Goal: Task Accomplishment & Management: Use online tool/utility

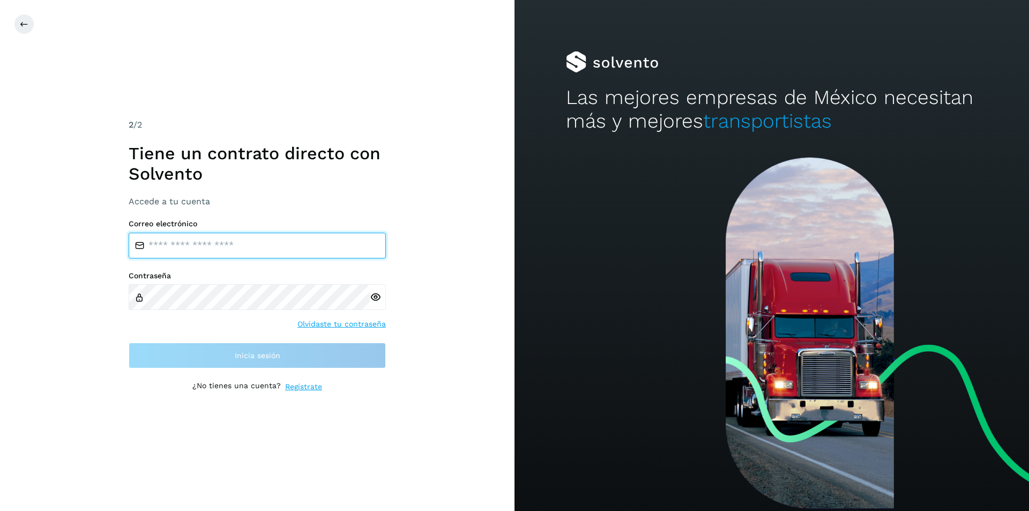
click at [251, 245] on input "email" at bounding box center [257, 246] width 257 height 26
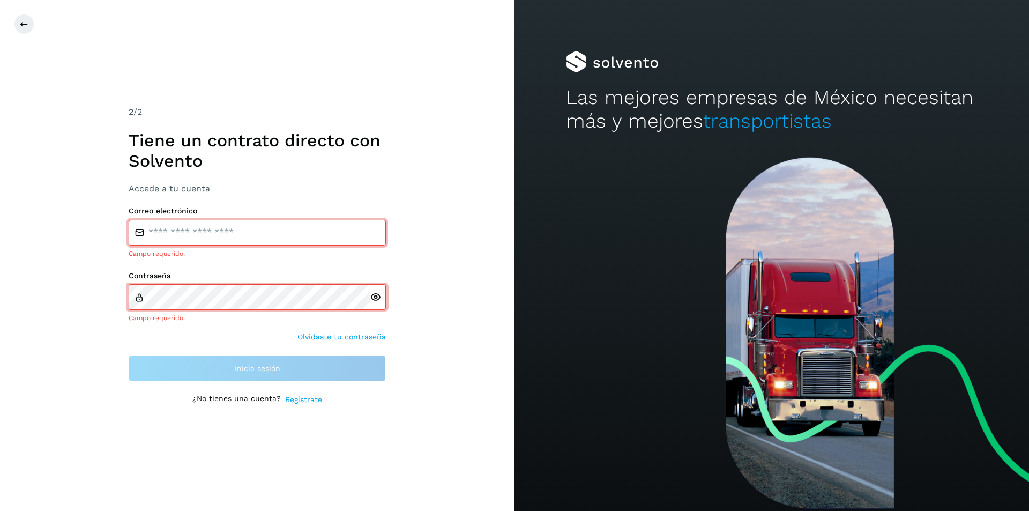
click at [414, 407] on div "2 /2 Tiene un contrato directo con Solvento Accede a tu cuenta Correo electróni…" at bounding box center [257, 255] width 515 height 511
click at [775, 295] on div at bounding box center [772, 334] width 515 height 354
click at [17, 25] on button at bounding box center [24, 24] width 20 height 20
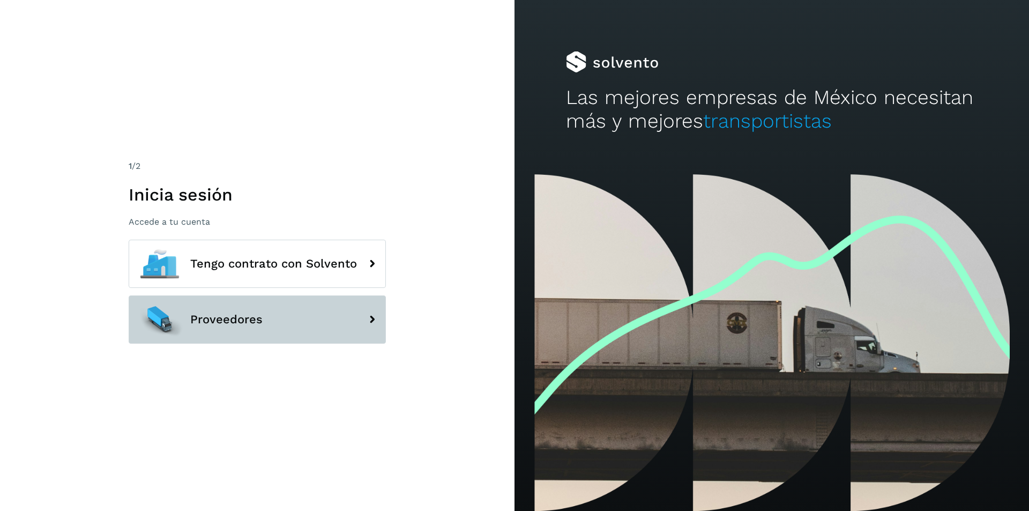
click at [244, 316] on span "Proveedores" at bounding box center [226, 319] width 72 height 13
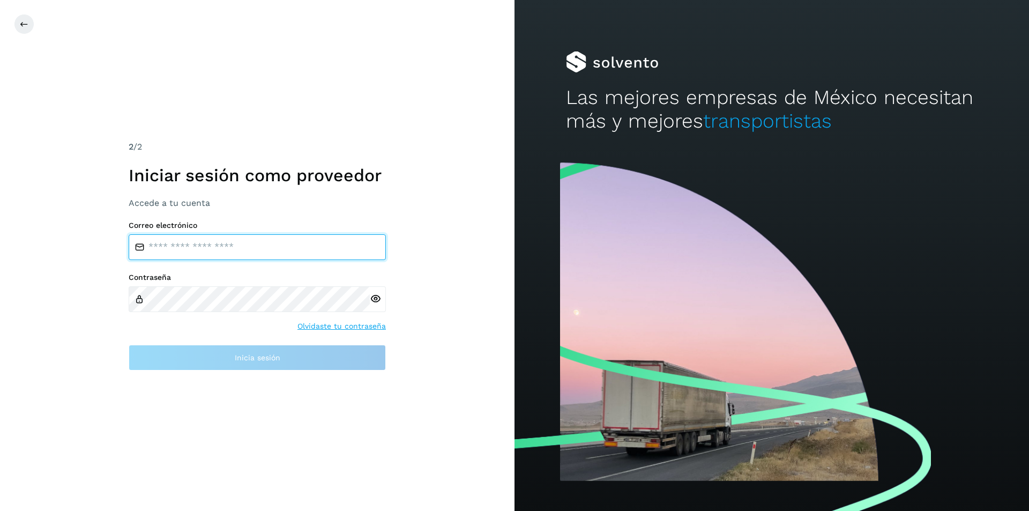
click at [193, 247] on input "email" at bounding box center [257, 247] width 257 height 26
click at [194, 247] on input "email" at bounding box center [257, 247] width 257 height 26
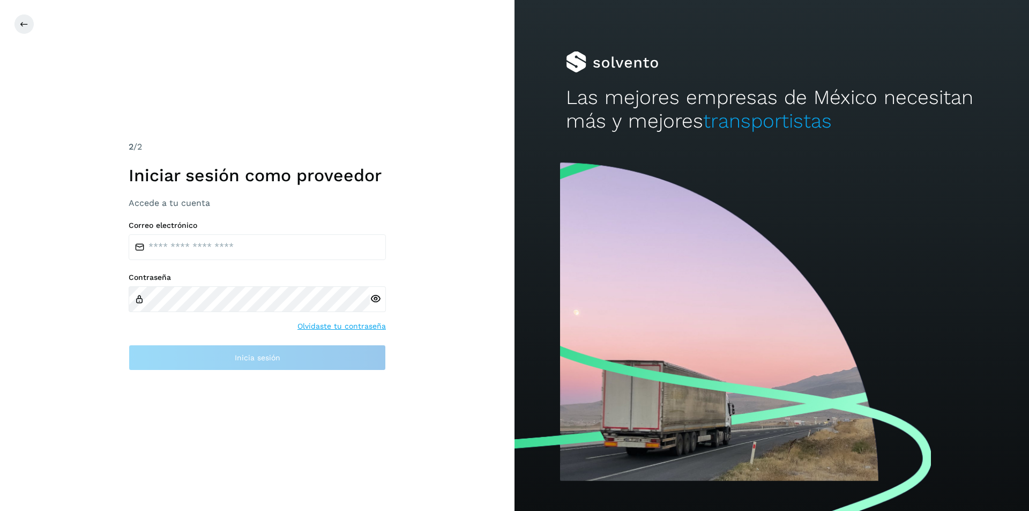
click at [185, 205] on div "2 /2 Iniciar sesión como proveedor Accede a tu cuenta Correo electrónico Contra…" at bounding box center [257, 254] width 257 height 229
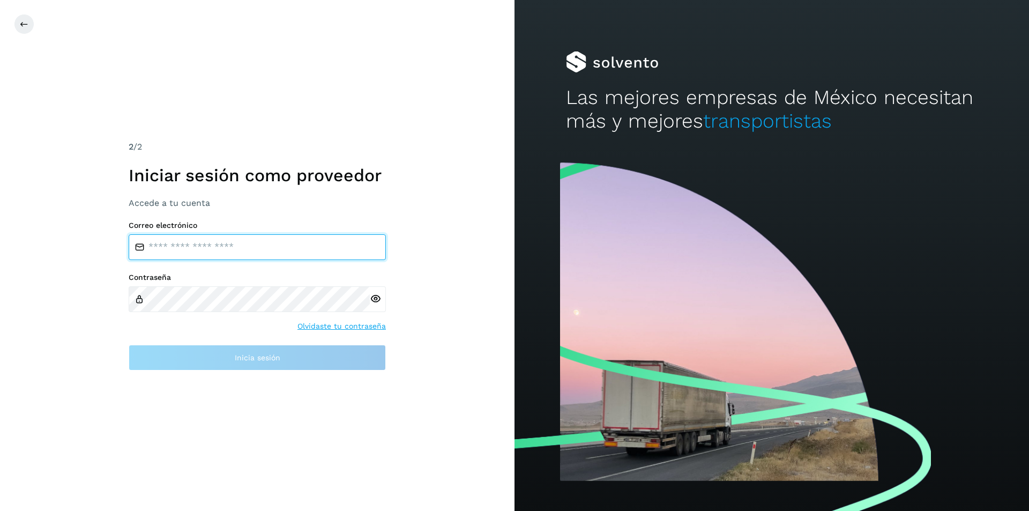
click at [185, 239] on input "email" at bounding box center [257, 247] width 257 height 26
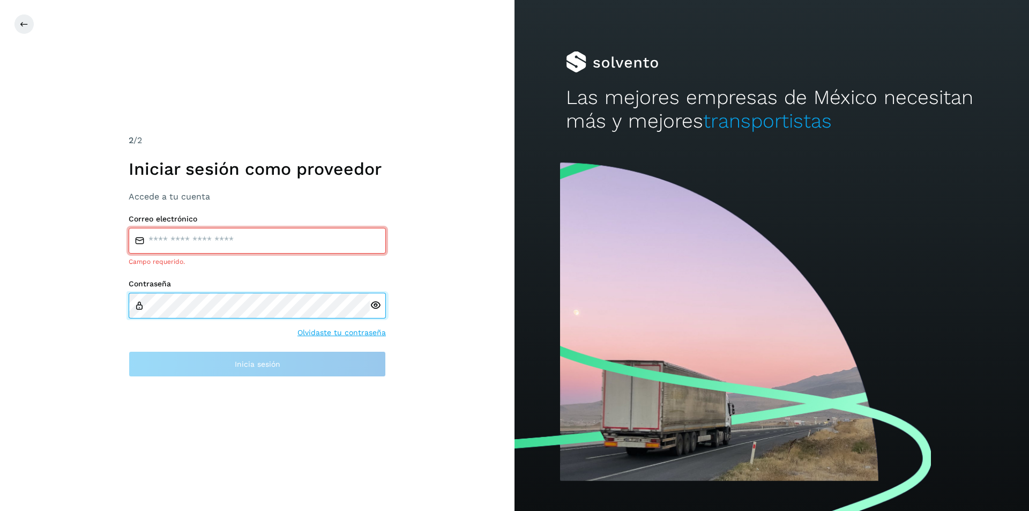
click at [189, 288] on div "Contraseña" at bounding box center [257, 298] width 257 height 39
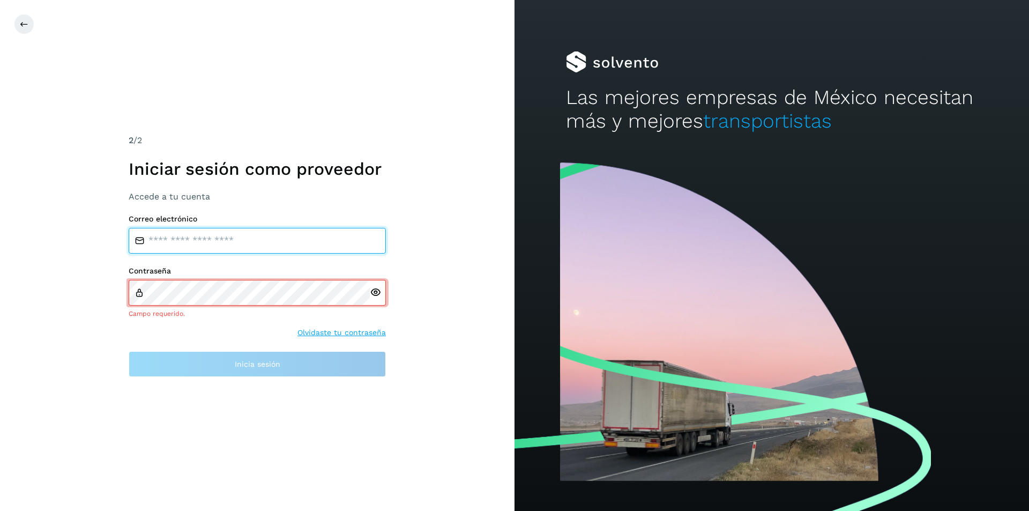
click at [196, 240] on input "email" at bounding box center [257, 241] width 257 height 26
click at [203, 239] on input "email" at bounding box center [257, 241] width 257 height 26
paste input "**********"
type input "**********"
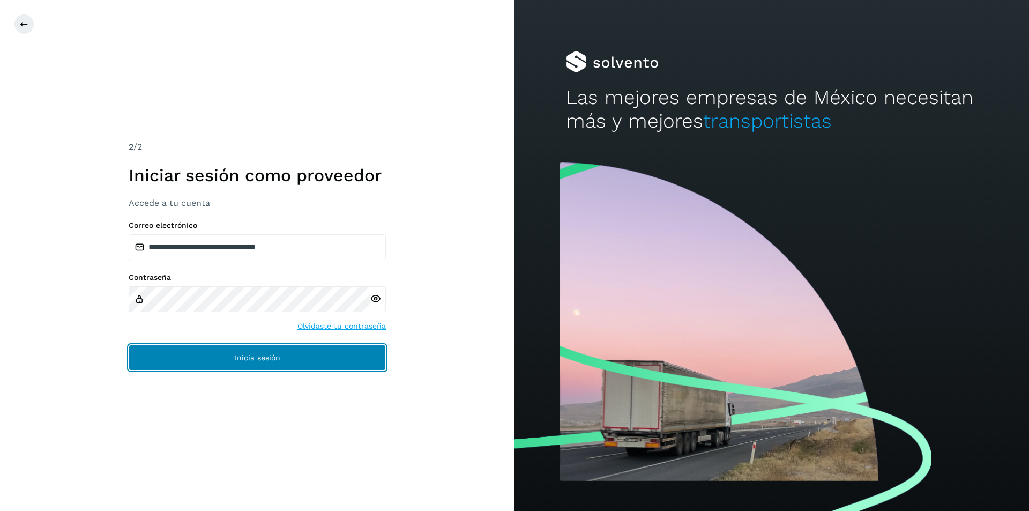
click at [261, 361] on span "Inicia sesión" at bounding box center [258, 358] width 46 height 8
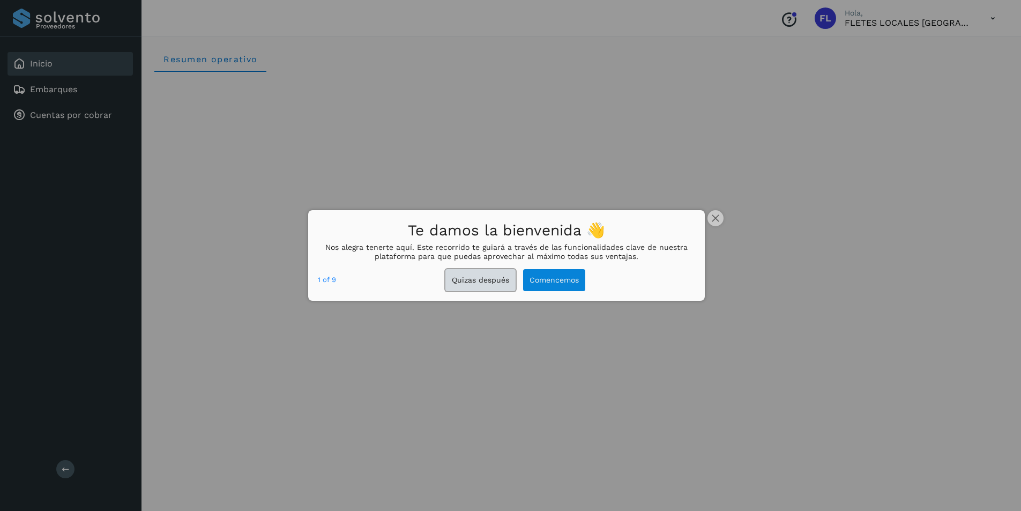
click at [485, 283] on button "Quizas después" at bounding box center [481, 280] width 70 height 22
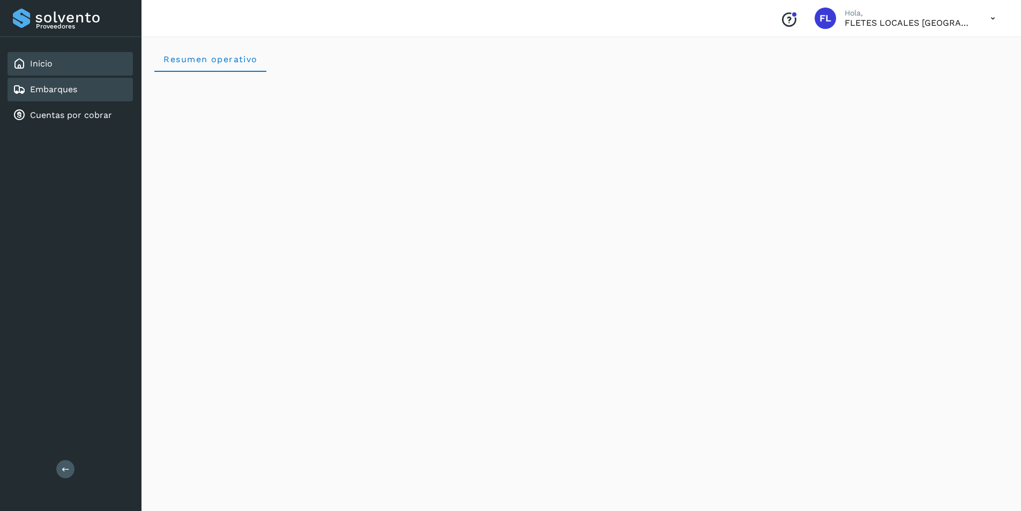
click at [69, 92] on link "Embarques" at bounding box center [53, 89] width 47 height 10
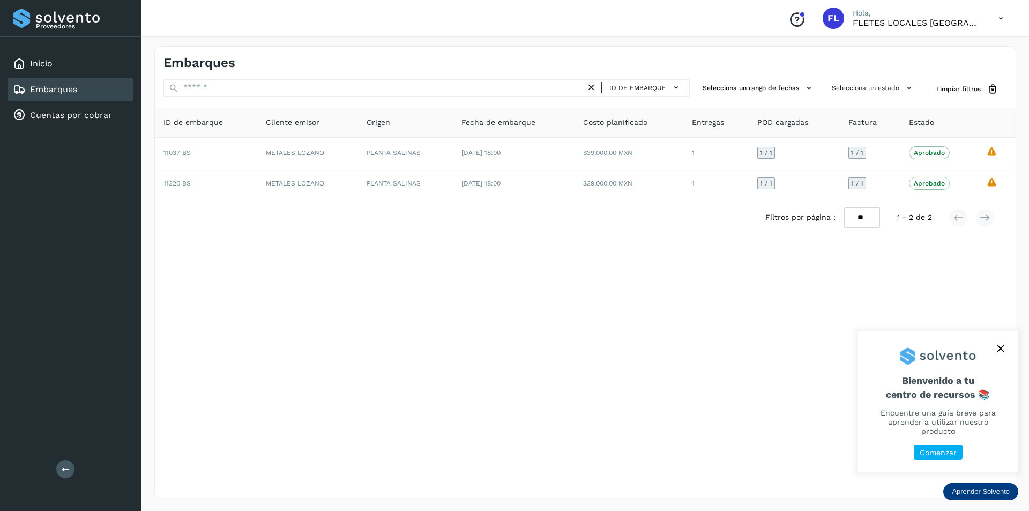
click at [1000, 352] on icon "close," at bounding box center [1001, 349] width 8 height 8
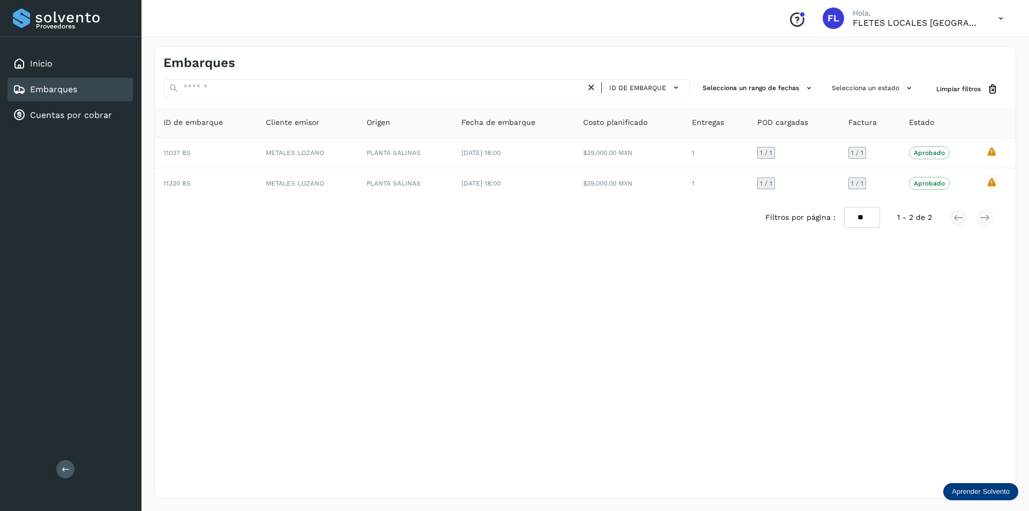
click at [58, 85] on link "Embarques" at bounding box center [53, 89] width 47 height 10
click at [47, 68] on link "Inicio" at bounding box center [41, 63] width 23 height 10
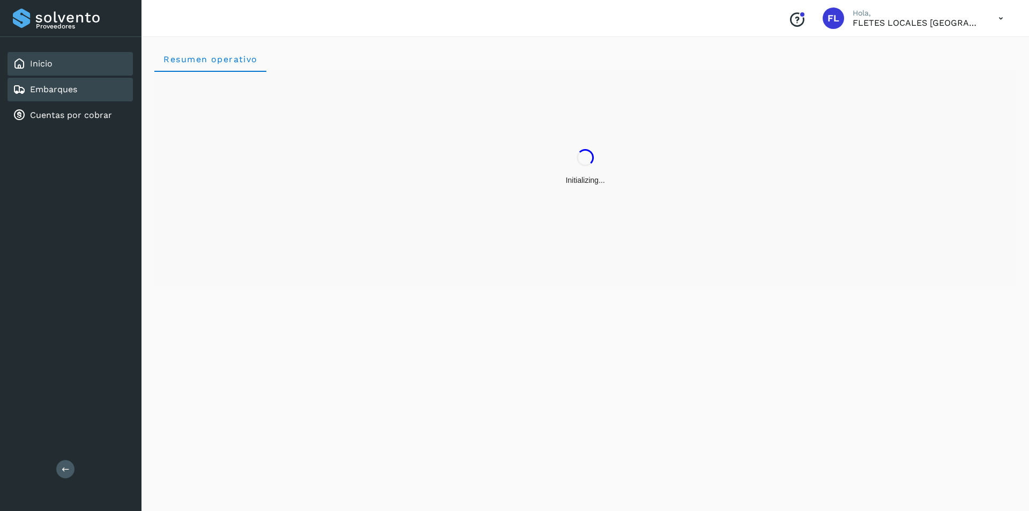
click at [48, 90] on link "Embarques" at bounding box center [53, 89] width 47 height 10
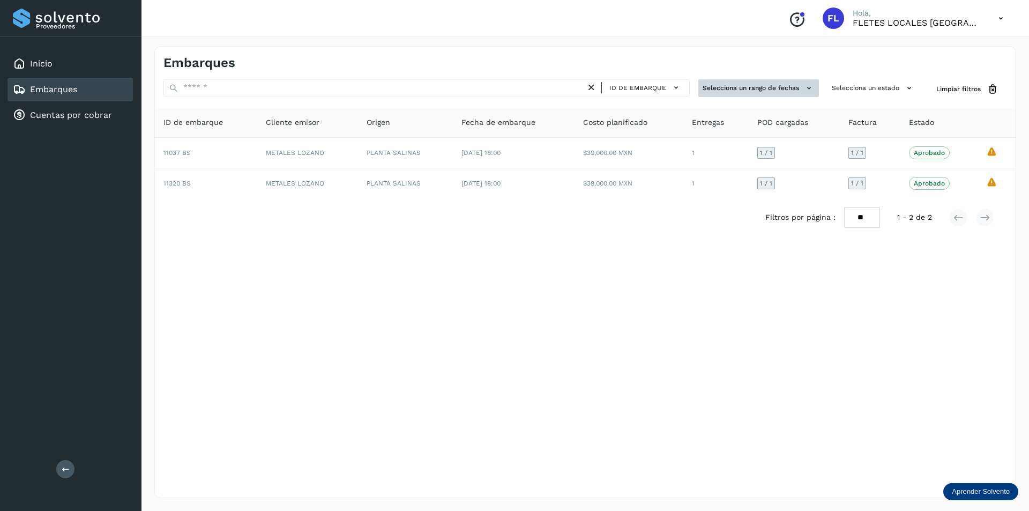
click at [758, 84] on button "Selecciona un rango de fechas" at bounding box center [759, 88] width 121 height 18
click at [801, 88] on button "Selecciona un rango de fechas" at bounding box center [759, 88] width 121 height 18
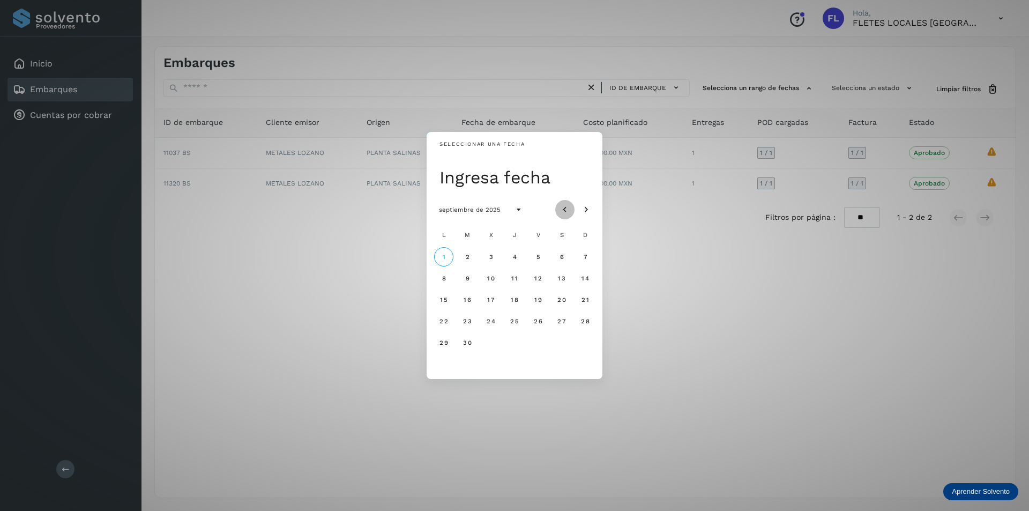
click at [564, 213] on icon "Mes anterior" at bounding box center [565, 209] width 11 height 11
click at [466, 343] on span "26" at bounding box center [467, 343] width 9 height 8
click at [662, 330] on div "Seleccionar una fecha mar, 26 ago agosto de 2025 L M X J V S D 1 2 3 4 5 6 7 8 …" at bounding box center [514, 255] width 1029 height 511
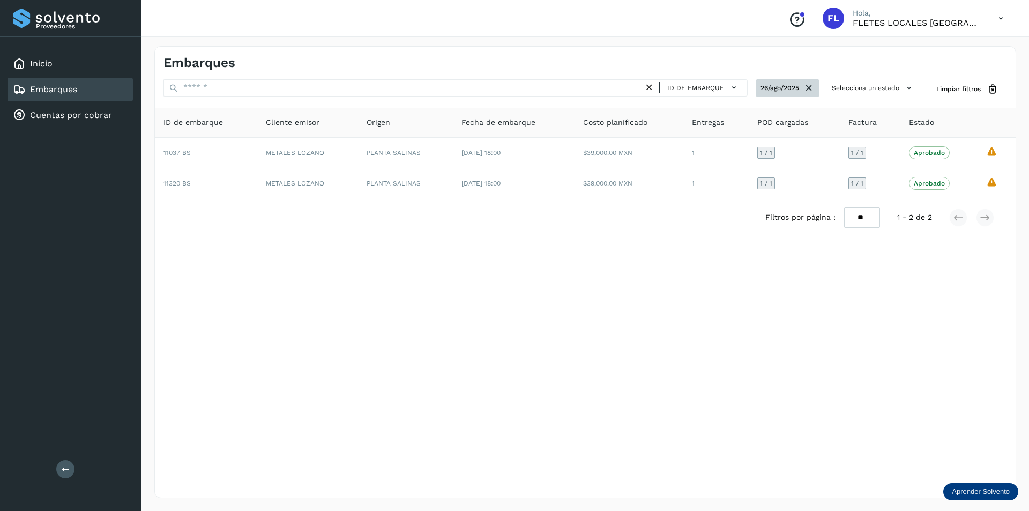
click at [808, 87] on icon at bounding box center [809, 88] width 11 height 11
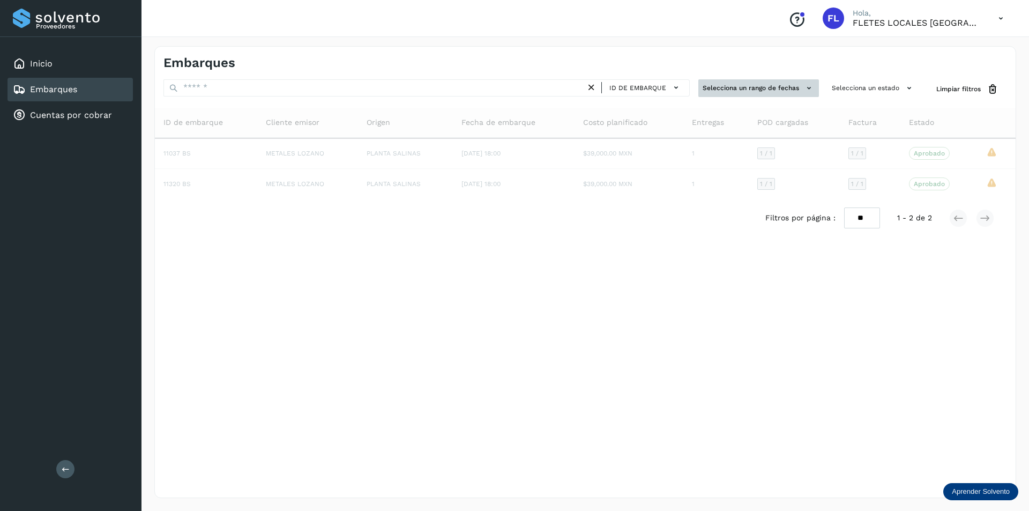
click at [788, 87] on button "Selecciona un rango de fechas" at bounding box center [759, 88] width 121 height 18
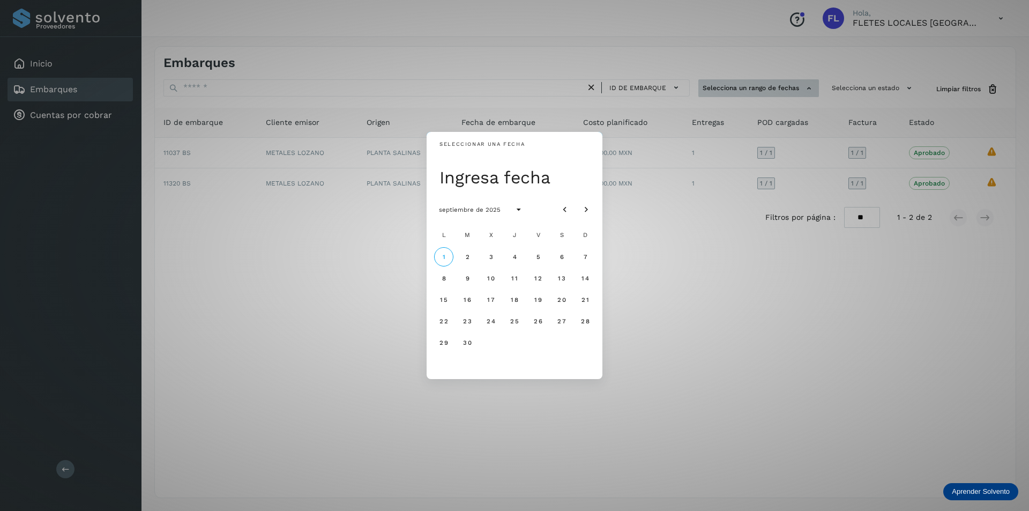
click at [788, 87] on div "Seleccionar una fecha Ingresa fecha septiembre de 2025 L M X J V S D 1 2 3 4 5 …" at bounding box center [514, 255] width 1029 height 511
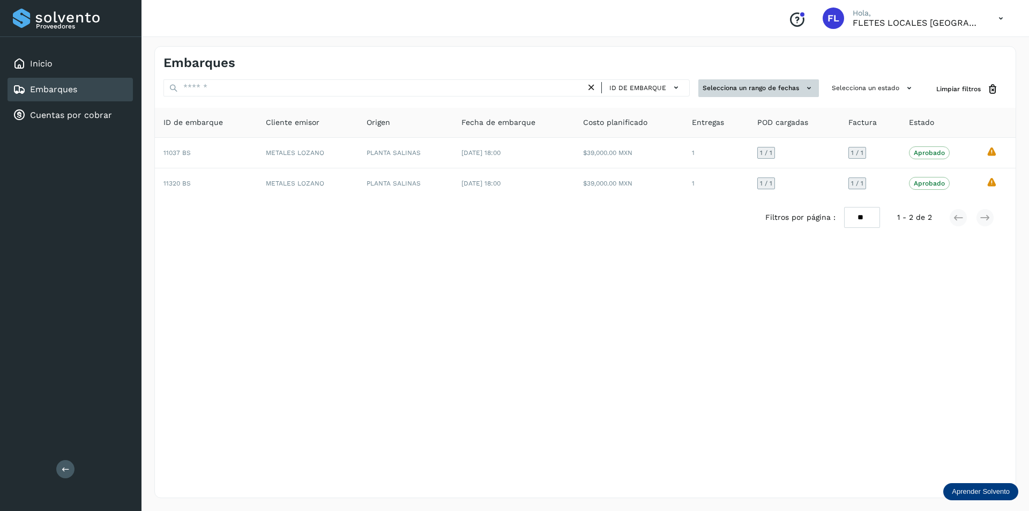
click at [779, 88] on button "Selecciona un rango de fechas" at bounding box center [759, 88] width 121 height 18
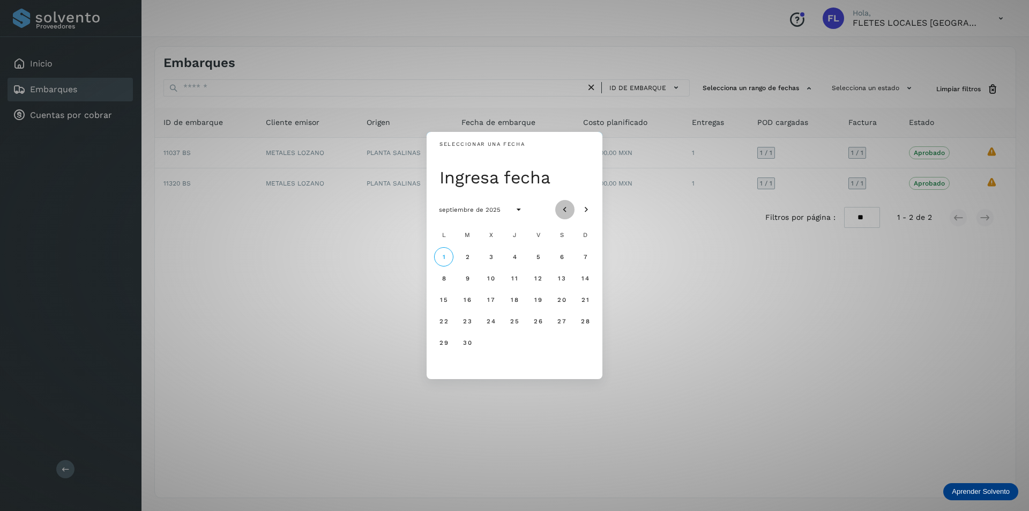
click at [565, 211] on icon "Mes anterior" at bounding box center [565, 209] width 11 height 11
click at [464, 339] on span "26" at bounding box center [467, 343] width 9 height 8
click at [533, 176] on div "mar, 26 ago" at bounding box center [518, 177] width 157 height 21
click at [522, 176] on div "mar, 26 ago" at bounding box center [518, 177] width 157 height 21
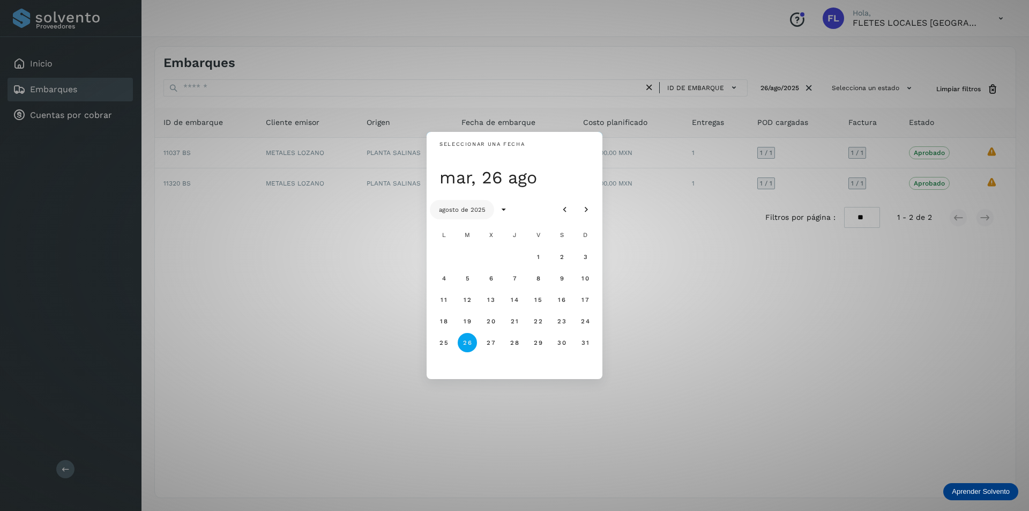
click at [474, 209] on span "agosto de 2025" at bounding box center [462, 210] width 47 height 8
click at [601, 228] on div "[DATE] ene feb mar abr may jun [DATE] ago sept oct nov dic" at bounding box center [515, 287] width 176 height 184
drag, startPoint x: 601, startPoint y: 228, endPoint x: 622, endPoint y: 240, distance: 24.7
click at [601, 228] on div "[DATE] ene feb mar abr may jun [DATE] ago sept oct nov dic" at bounding box center [515, 287] width 176 height 184
click at [654, 254] on div "Seleccionar una fecha [DATE] [DATE] ene feb mar abr may jun [DATE] ago sept oct…" at bounding box center [514, 255] width 1029 height 511
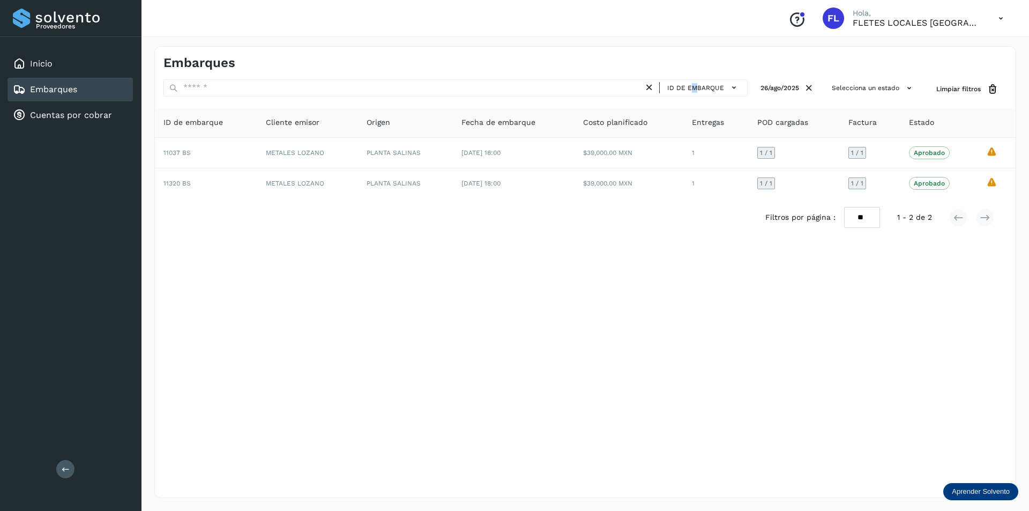
click at [695, 79] on div "ID de embarque" at bounding box center [696, 87] width 104 height 17
click at [696, 88] on span "ID de embarque" at bounding box center [695, 88] width 57 height 10
click at [678, 106] on div "ID de embarque" at bounding box center [679, 106] width 128 height 20
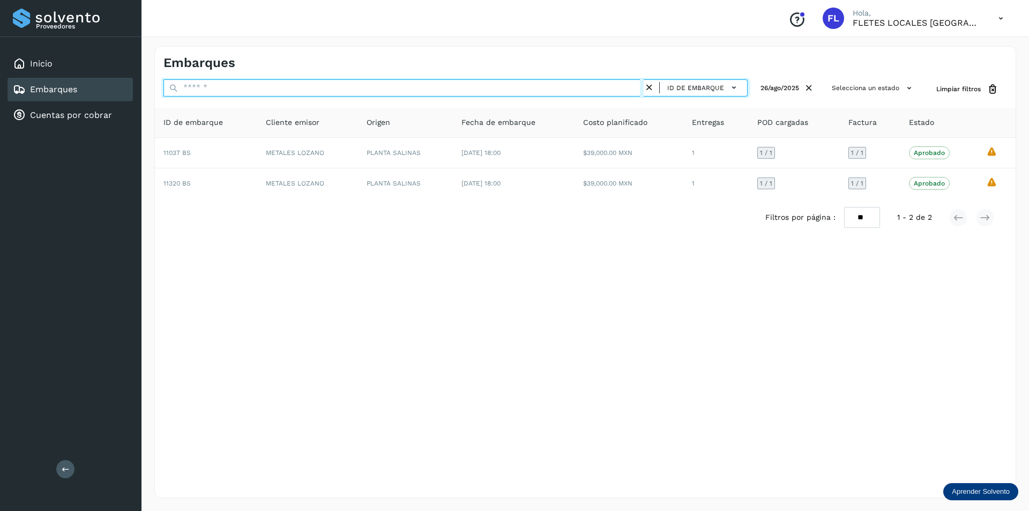
click at [528, 94] on input "text" at bounding box center [404, 87] width 480 height 17
type input "*****"
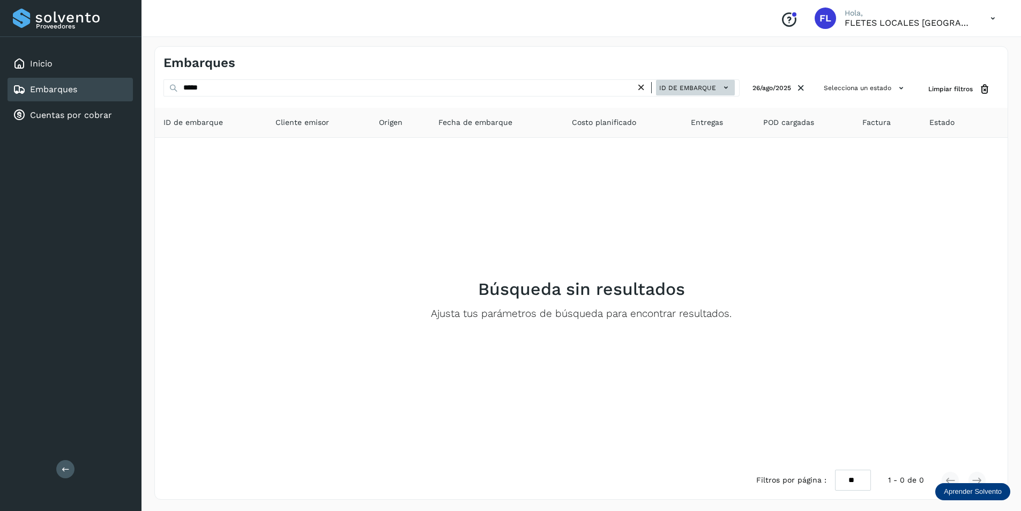
click at [730, 91] on icon at bounding box center [726, 87] width 11 height 11
click at [730, 91] on div at bounding box center [510, 255] width 1021 height 511
click at [730, 91] on icon at bounding box center [726, 87] width 11 height 11
click at [730, 91] on div at bounding box center [510, 255] width 1021 height 511
click at [808, 86] on button "26/ago/2025" at bounding box center [779, 88] width 63 height 18
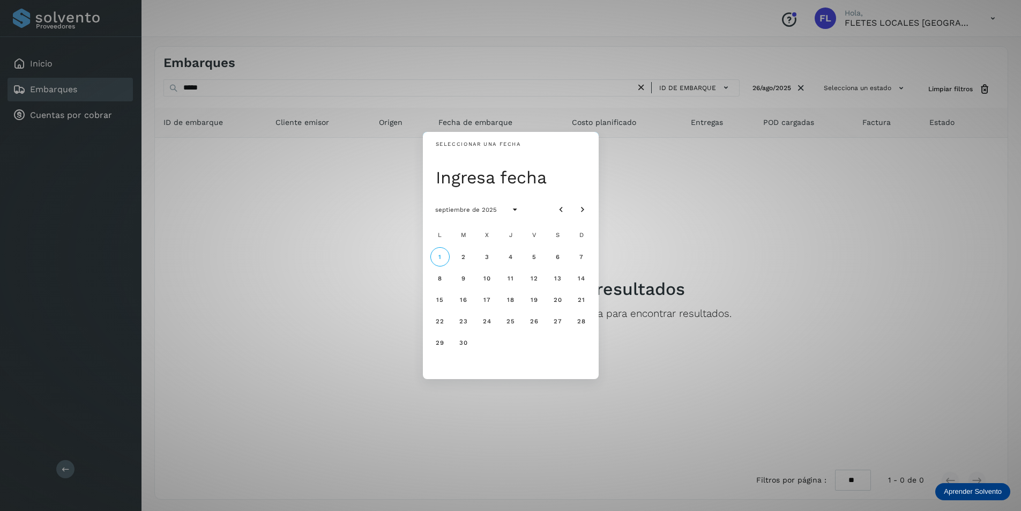
click at [724, 235] on div "Seleccionar una fecha Ingresa fecha septiembre de 2025 L M X J V S D 1 2 3 4 5 …" at bounding box center [510, 255] width 1021 height 511
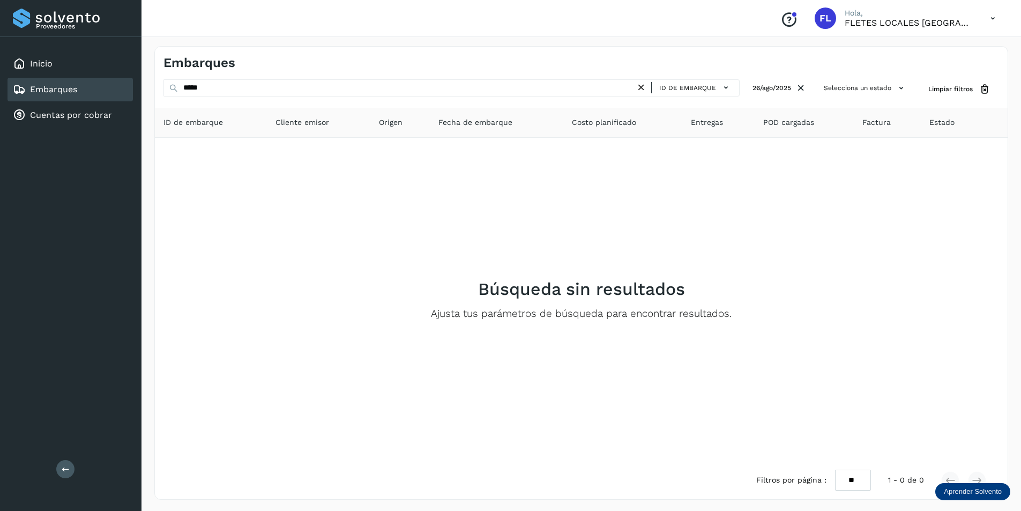
click at [68, 85] on link "Embarques" at bounding box center [53, 89] width 47 height 10
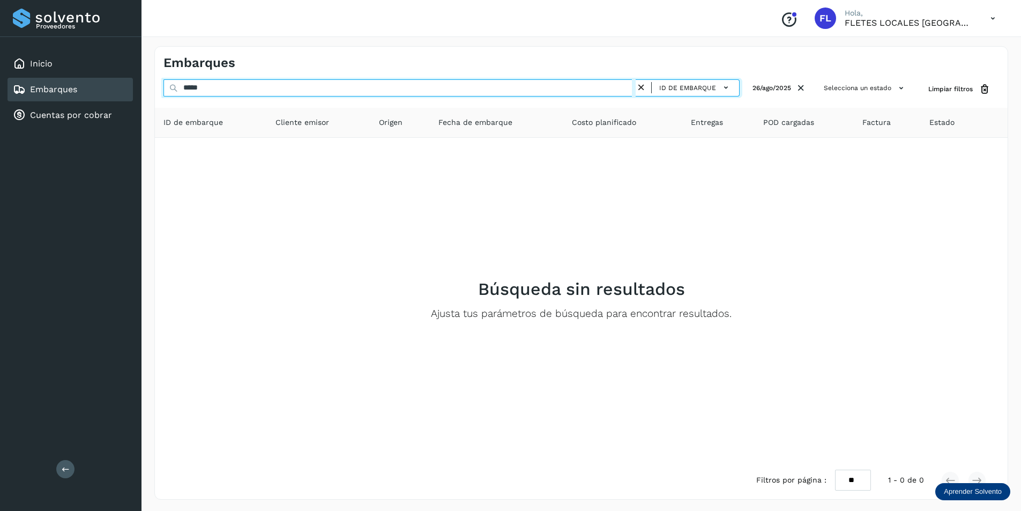
click at [635, 88] on input "*****" at bounding box center [400, 87] width 472 height 17
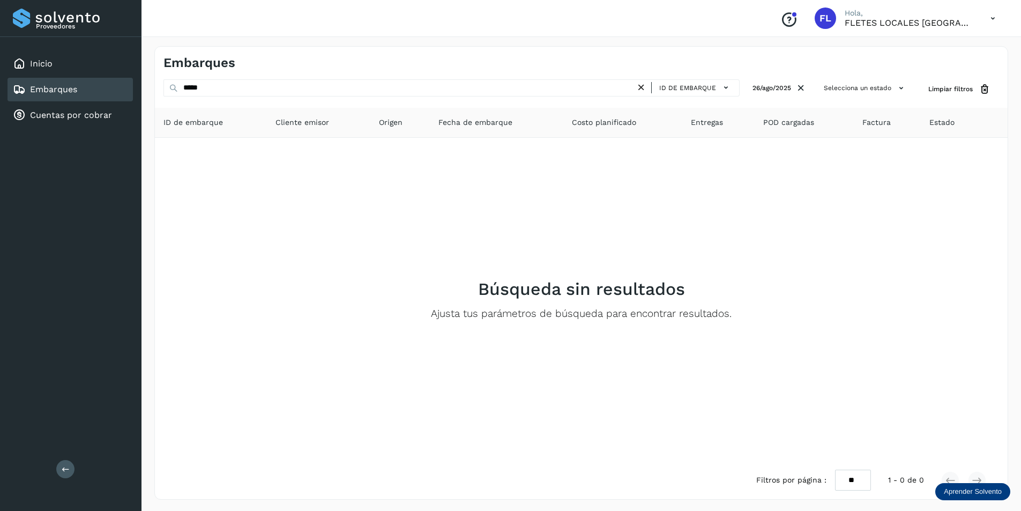
click at [643, 88] on icon at bounding box center [641, 87] width 11 height 11
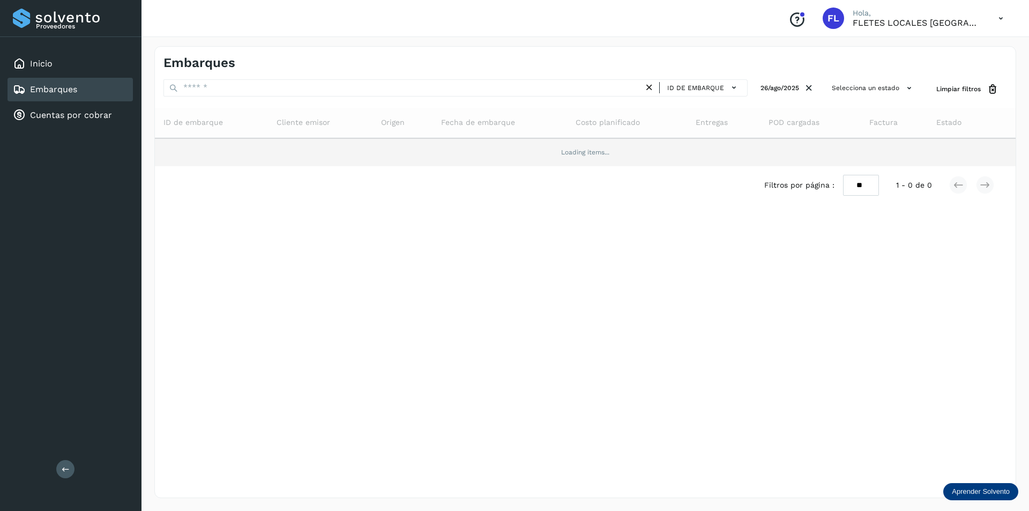
drag, startPoint x: 233, startPoint y: 172, endPoint x: 164, endPoint y: 142, distance: 75.9
click at [235, 173] on div "Filtros por página : ** ** ** 1 - 0 de 0" at bounding box center [585, 185] width 861 height 38
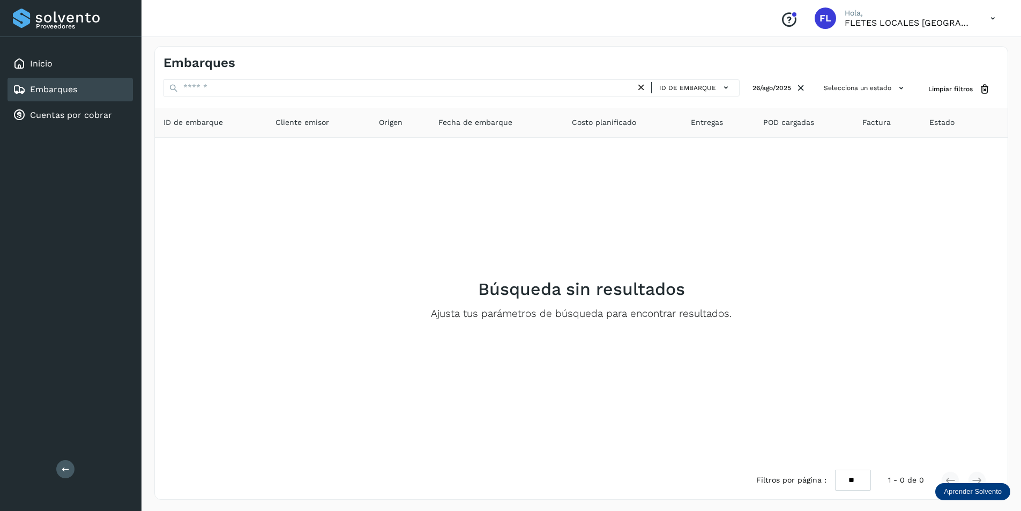
click at [65, 93] on link "Embarques" at bounding box center [53, 89] width 47 height 10
click at [66, 90] on link "Embarques" at bounding box center [53, 89] width 47 height 10
click at [806, 87] on icon at bounding box center [801, 88] width 11 height 11
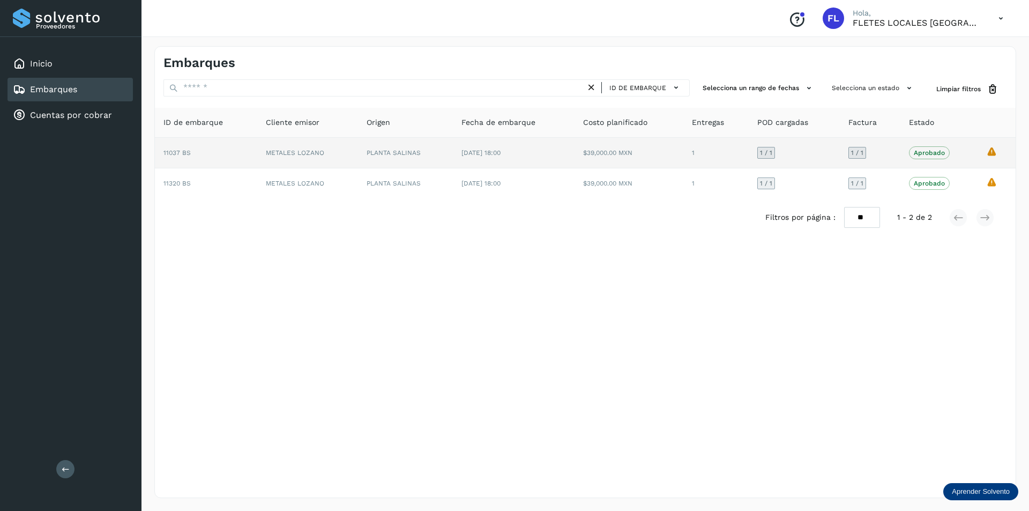
click at [864, 152] on div "1 / 1" at bounding box center [858, 153] width 18 height 12
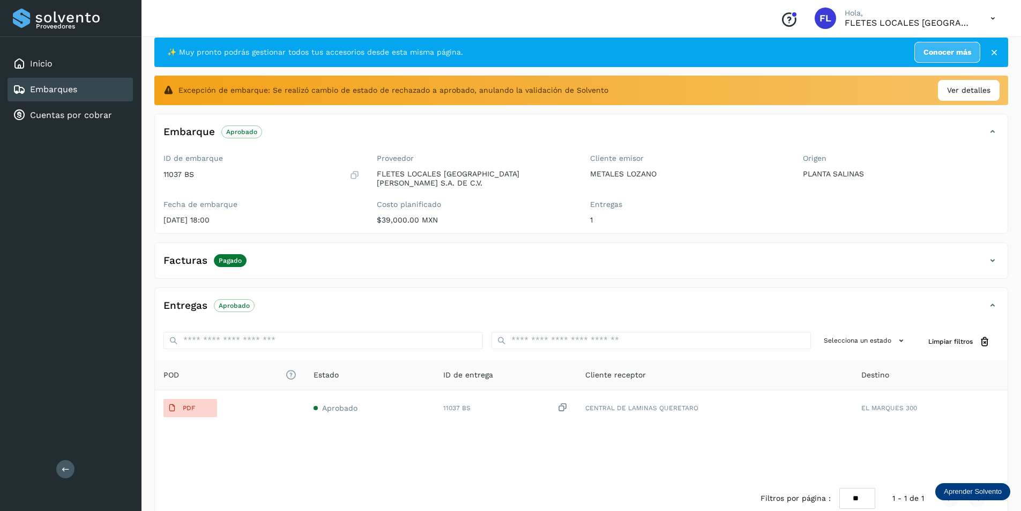
scroll to position [35, 0]
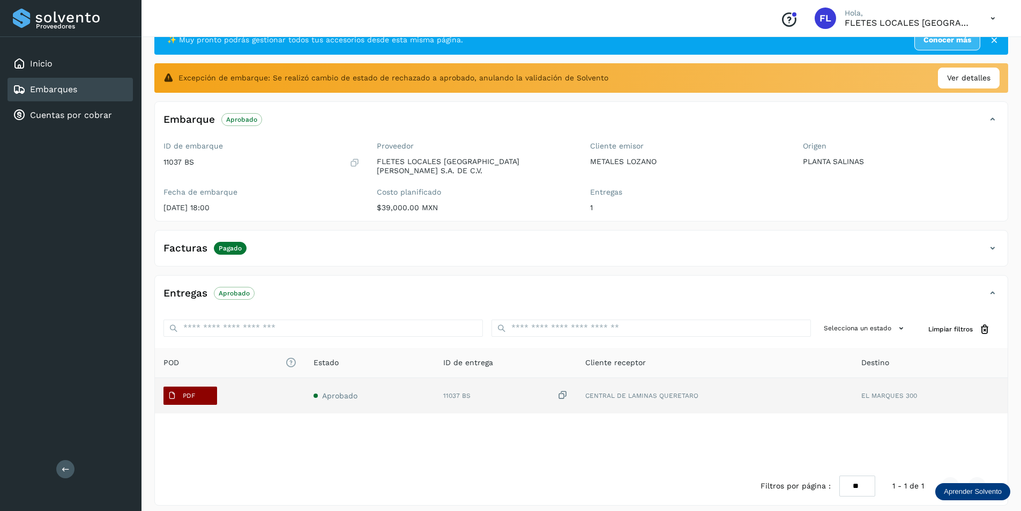
click at [216, 387] on div "PDF" at bounding box center [230, 396] width 133 height 18
click at [216, 387] on button "PDF" at bounding box center [191, 396] width 54 height 18
